Goal: Check status: Check status

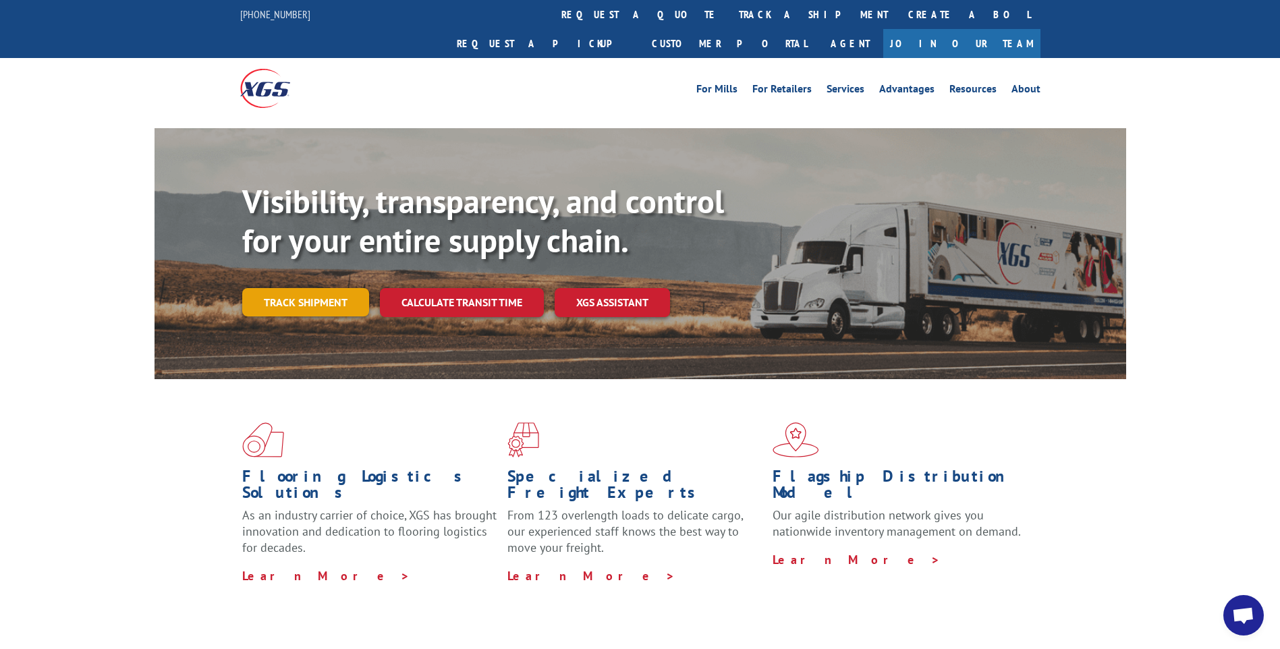
click at [319, 288] on link "Track shipment" at bounding box center [305, 302] width 127 height 28
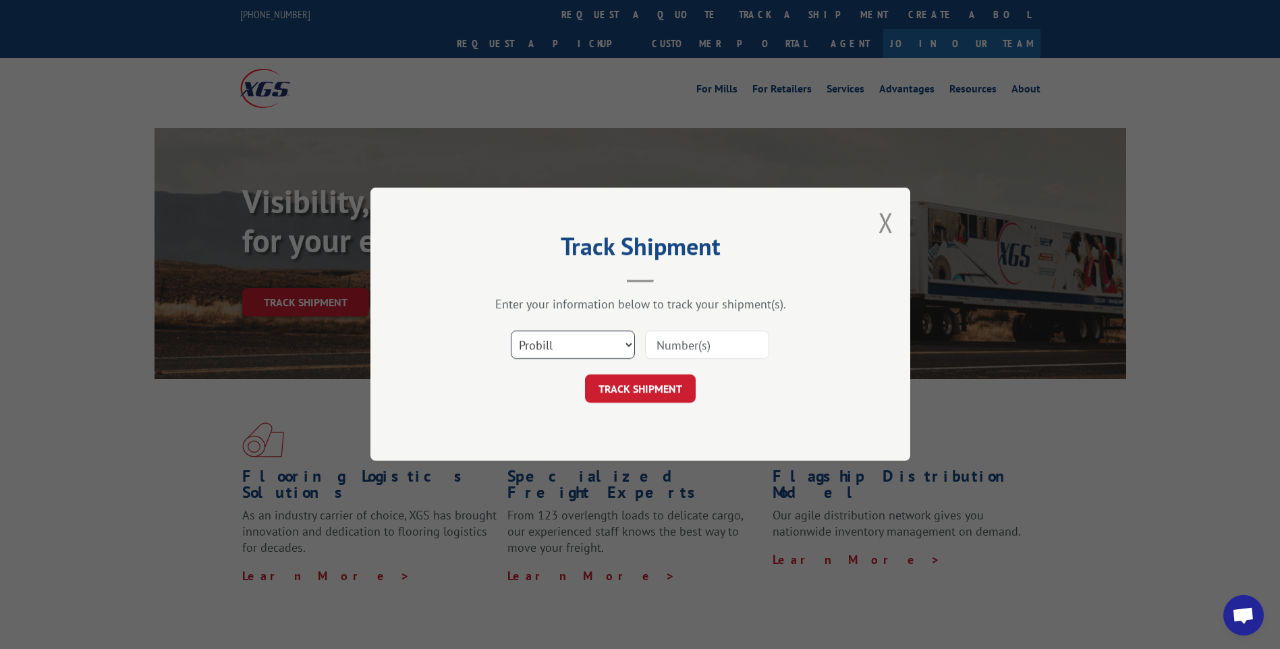
click at [589, 350] on select "Select category... Probill BOL PO" at bounding box center [573, 345] width 124 height 28
select select "bol"
click at [511, 331] on select "Select category... Probill BOL PO" at bounding box center [573, 345] width 124 height 28
paste input "2851962"
type input "2851962"
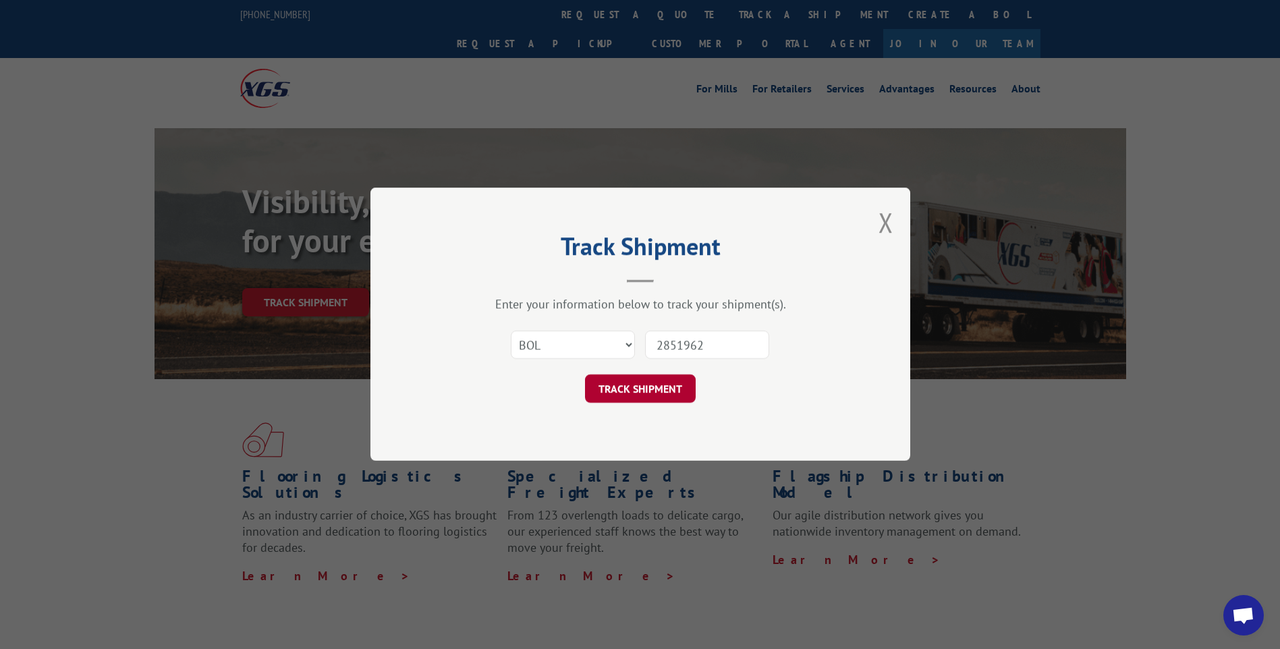
click at [637, 395] on button "TRACK SHIPMENT" at bounding box center [640, 389] width 111 height 28
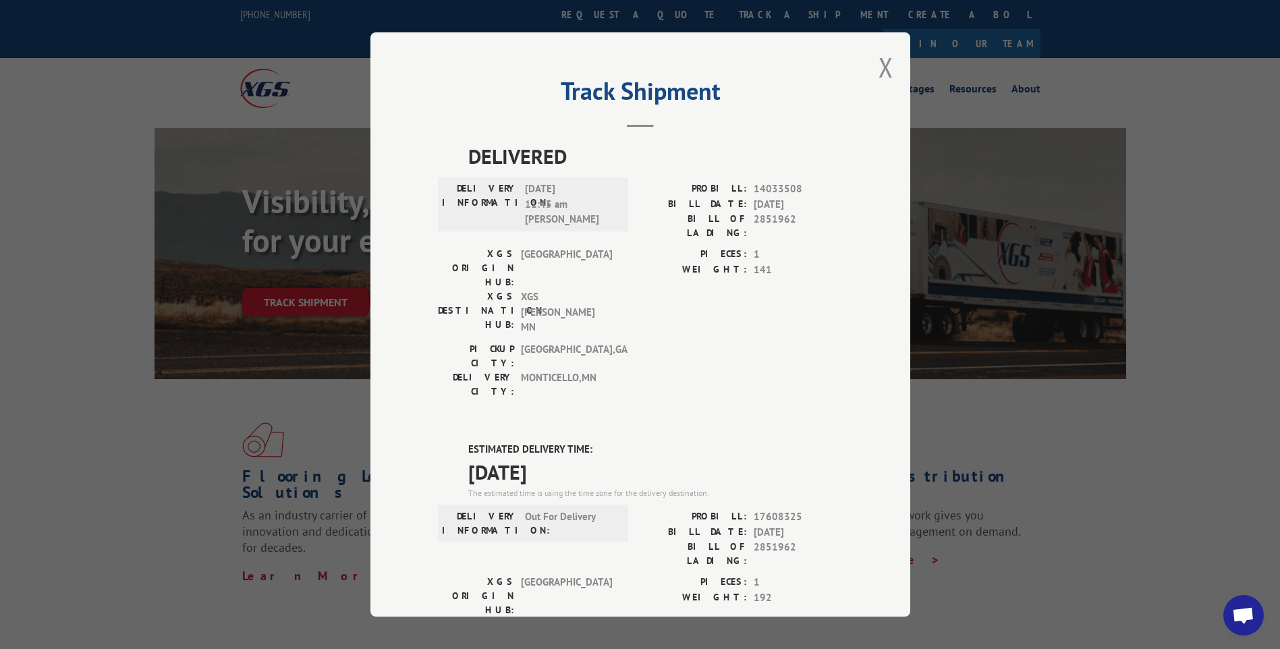
drag, startPoint x: 660, startPoint y: 43, endPoint x: 660, endPoint y: 80, distance: 36.4
click at [660, 80] on div "Track Shipment DELIVERED DELIVERY INFORMATION: [DATE] 11:45 am [PERSON_NAME]: 1…" at bounding box center [640, 324] width 540 height 584
click at [880, 74] on button "Close modal" at bounding box center [885, 67] width 15 height 36
